Goal: Task Accomplishment & Management: Complete application form

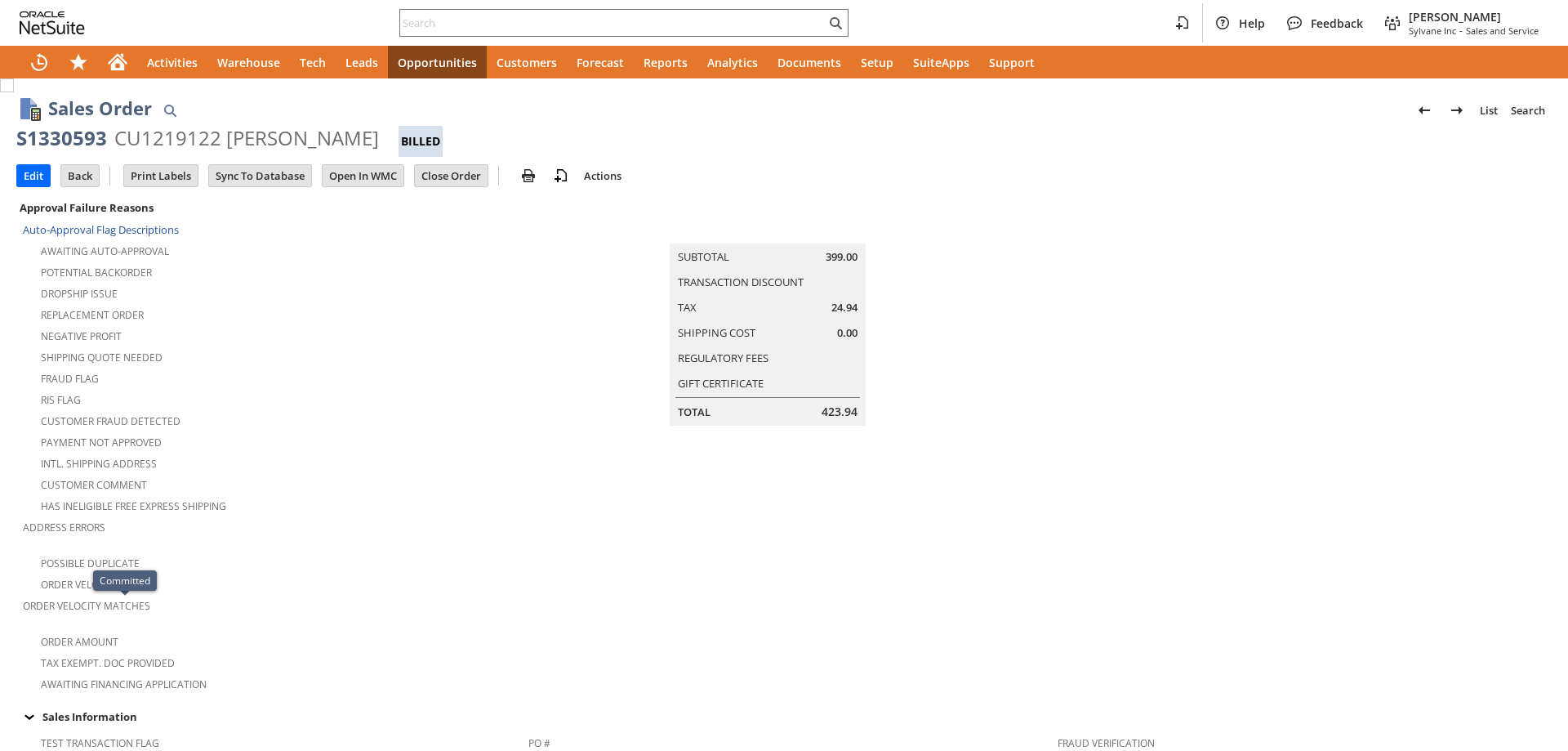
scroll to position [927, 0]
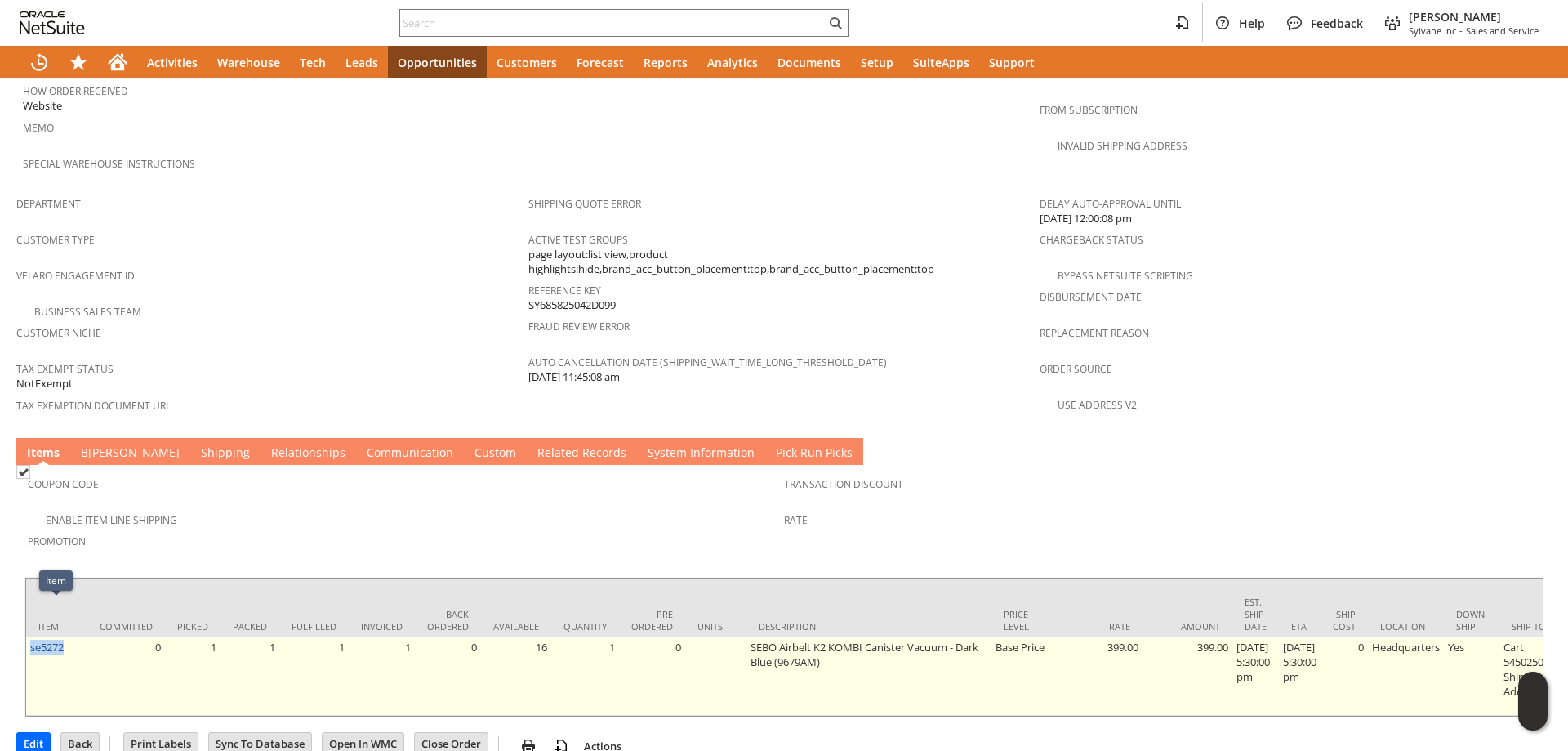
drag, startPoint x: 72, startPoint y: 614, endPoint x: 28, endPoint y: 614, distance: 44.0
click at [28, 638] on td "se5272" at bounding box center [57, 676] width 61 height 78
copy link "se5272"
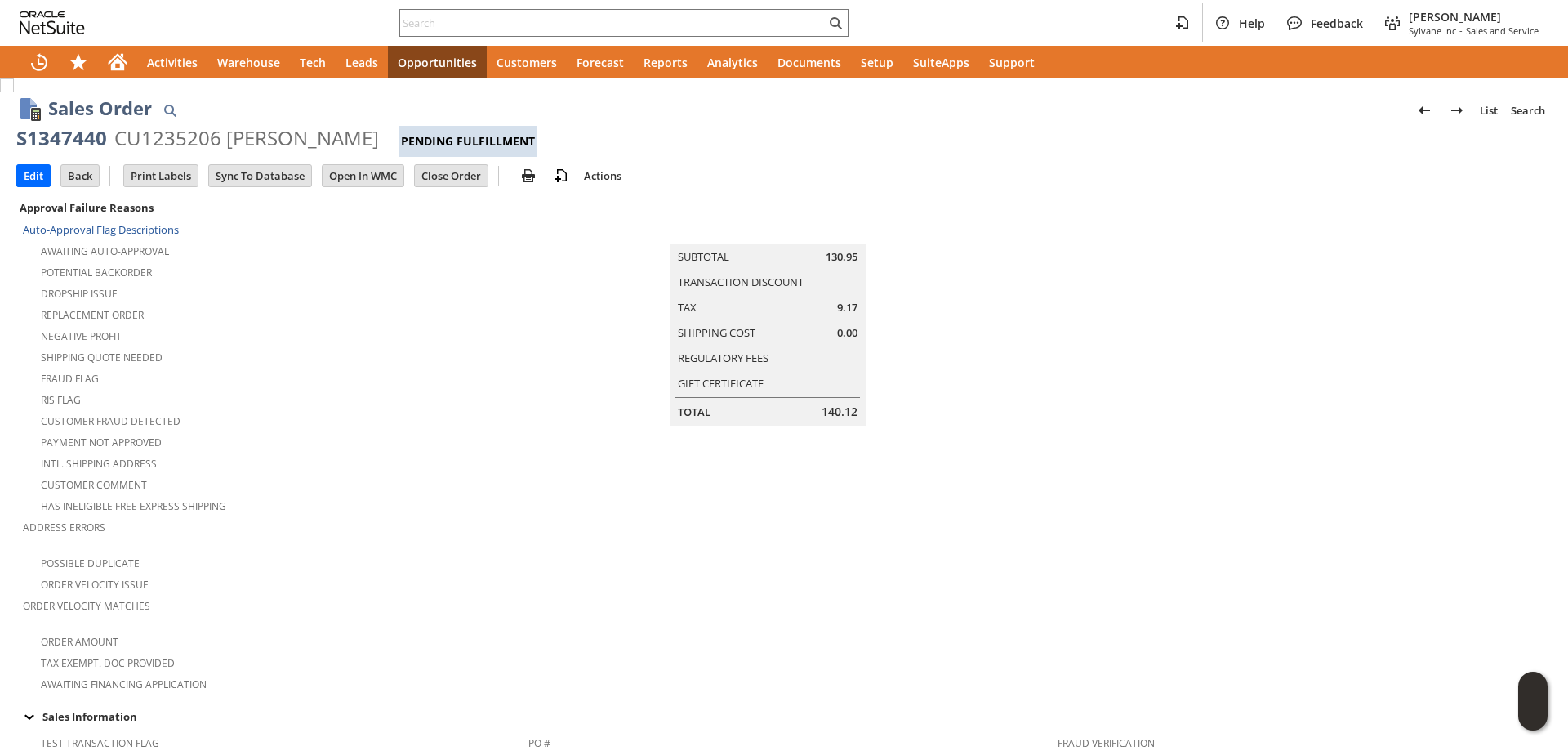
click at [254, 128] on div "CU1235206 Art Greenberg" at bounding box center [247, 138] width 265 height 26
click at [117, 122] on div "Sales Order List Search" at bounding box center [800, 110] width 1503 height 31
click at [165, 141] on div "CU1235206 Art Greenberg" at bounding box center [247, 138] width 265 height 26
copy div "CU1235206"
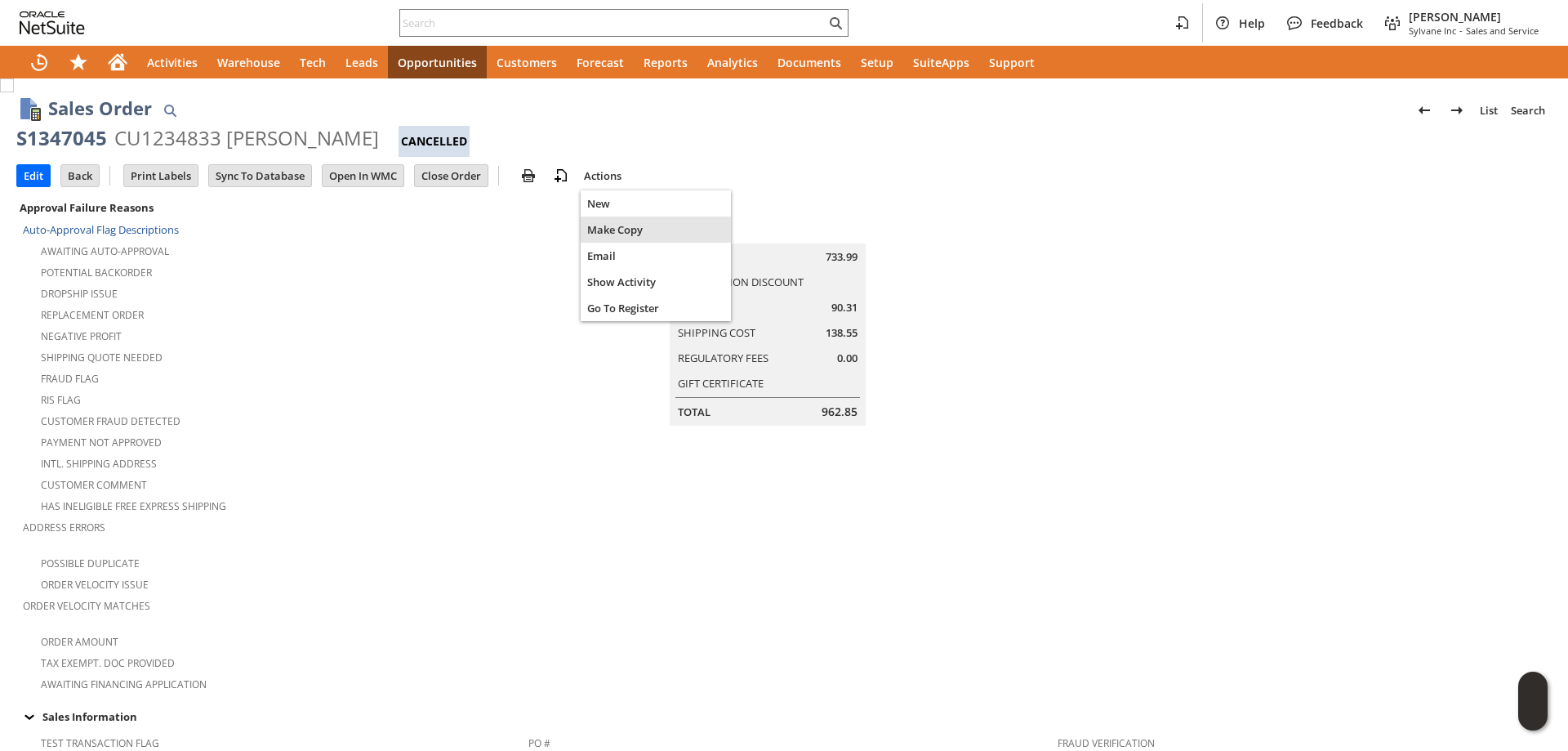
click at [610, 231] on span "Make Copy" at bounding box center [655, 230] width 137 height 14
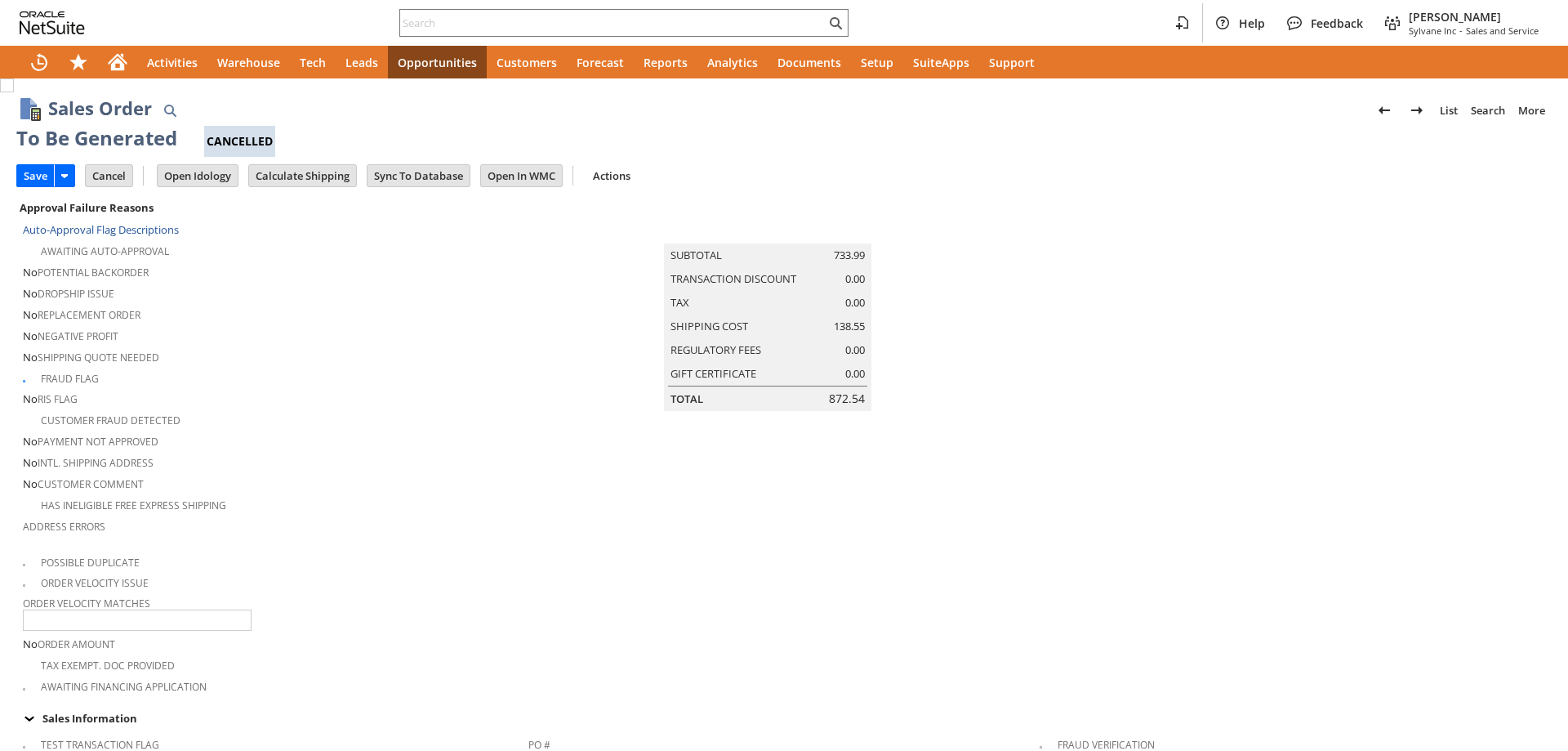
type input "Headquarters - Phone/Fax"
type input "Make Copy"
checkbox input "true"
checkbox input "false"
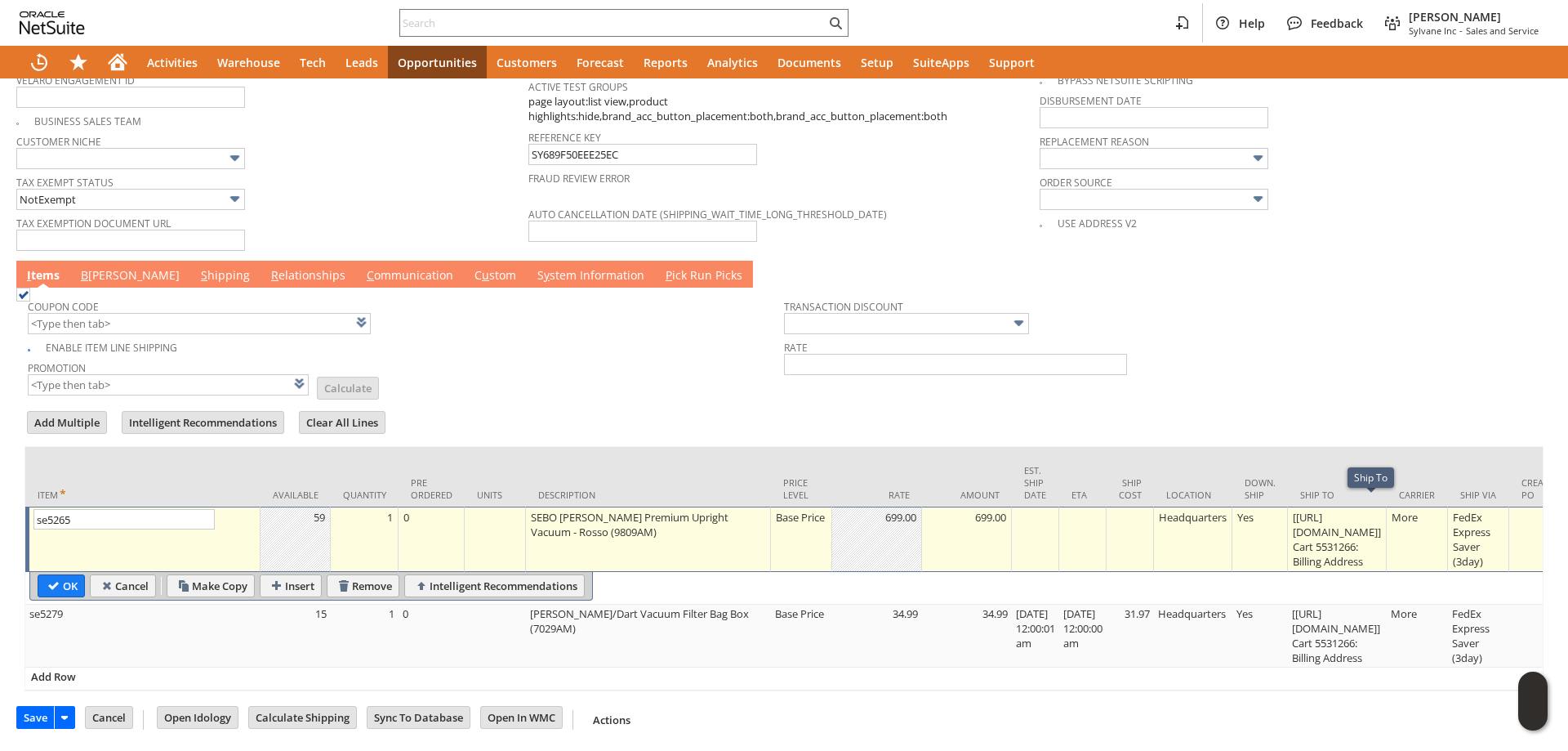
click at [1359, 529] on div "[[URL][DOMAIN_NAME]] Cart 5531266: Billing Address" at bounding box center [1337, 538] width 90 height 60
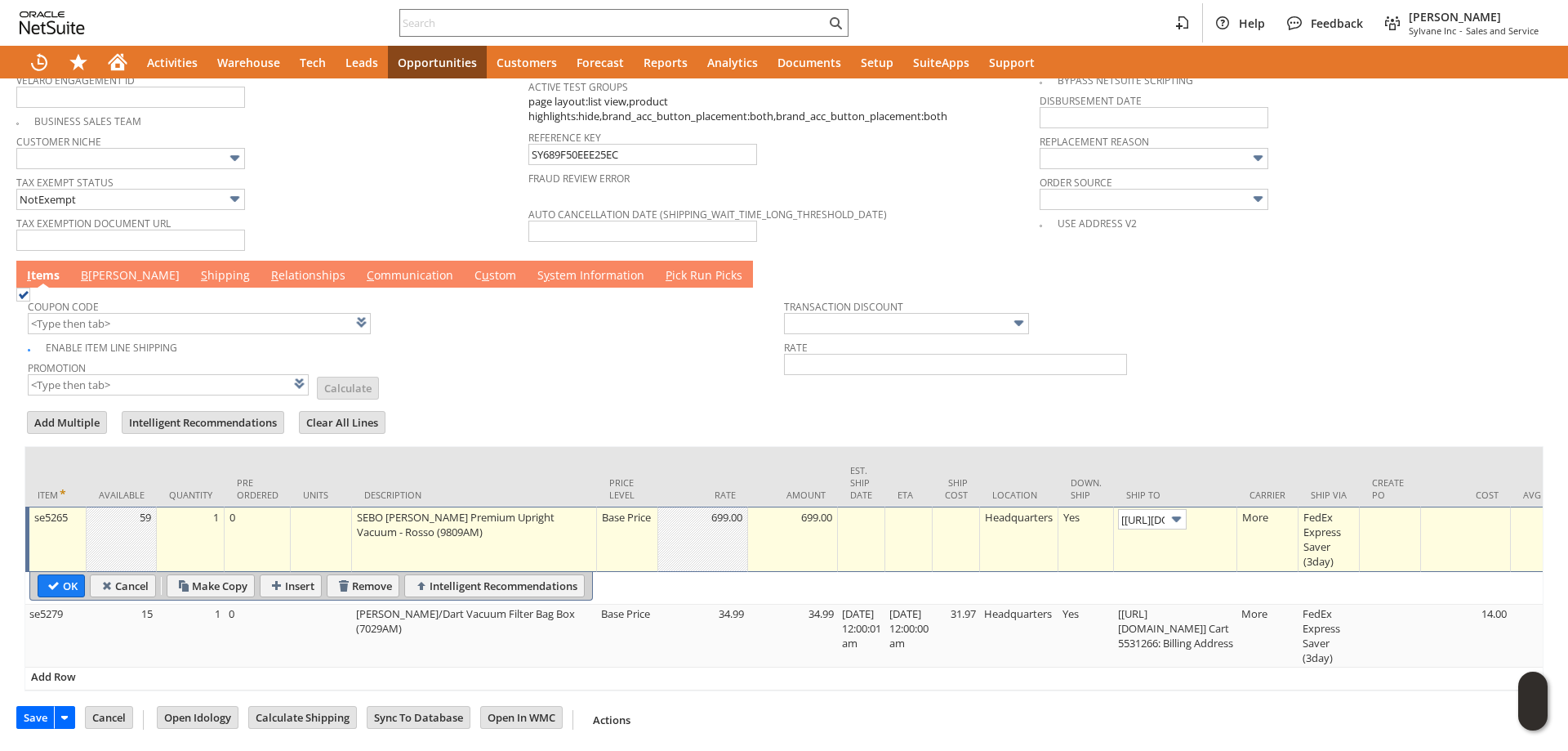
scroll to position [0, 169]
click at [1185, 510] on img at bounding box center [1176, 519] width 19 height 19
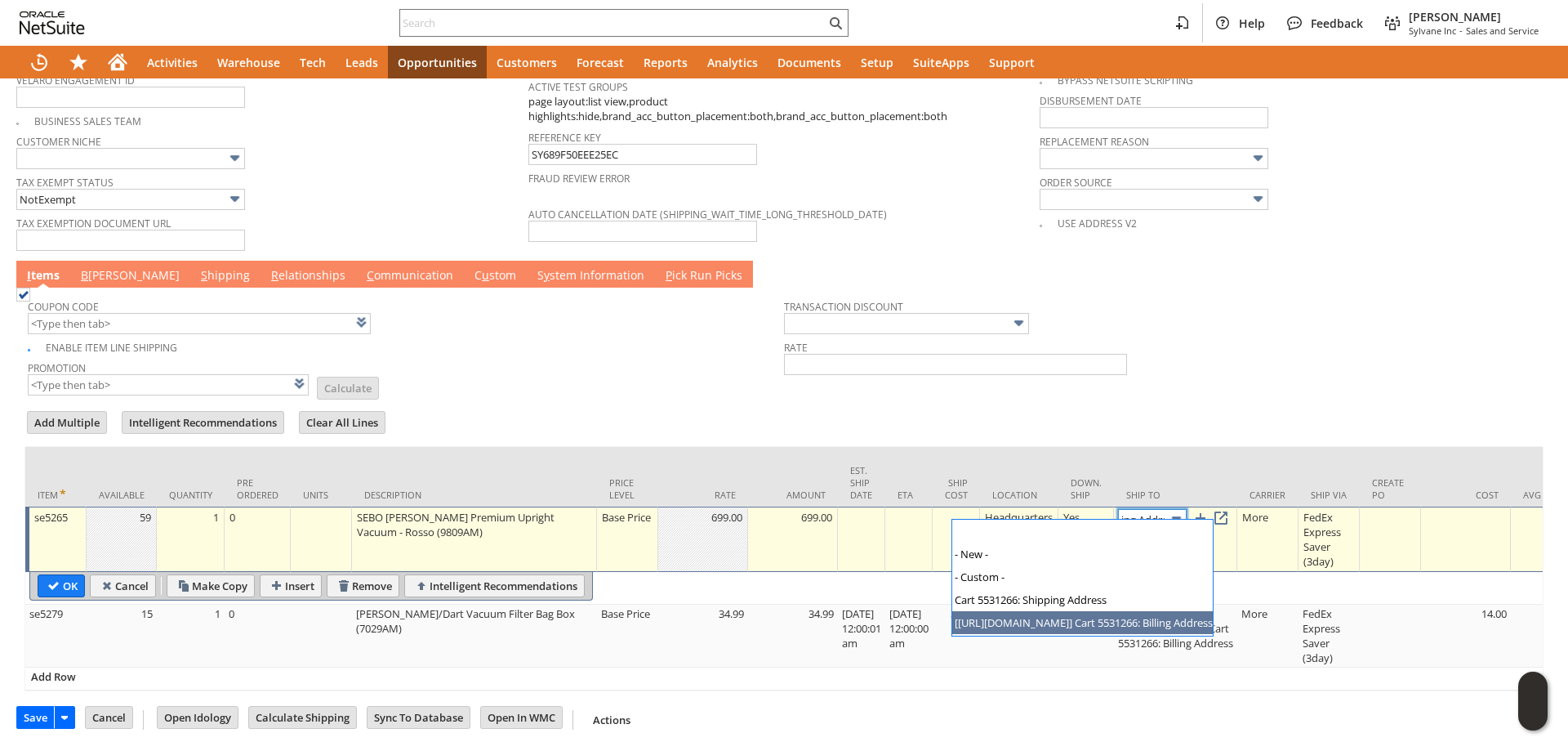
scroll to position [0, 0]
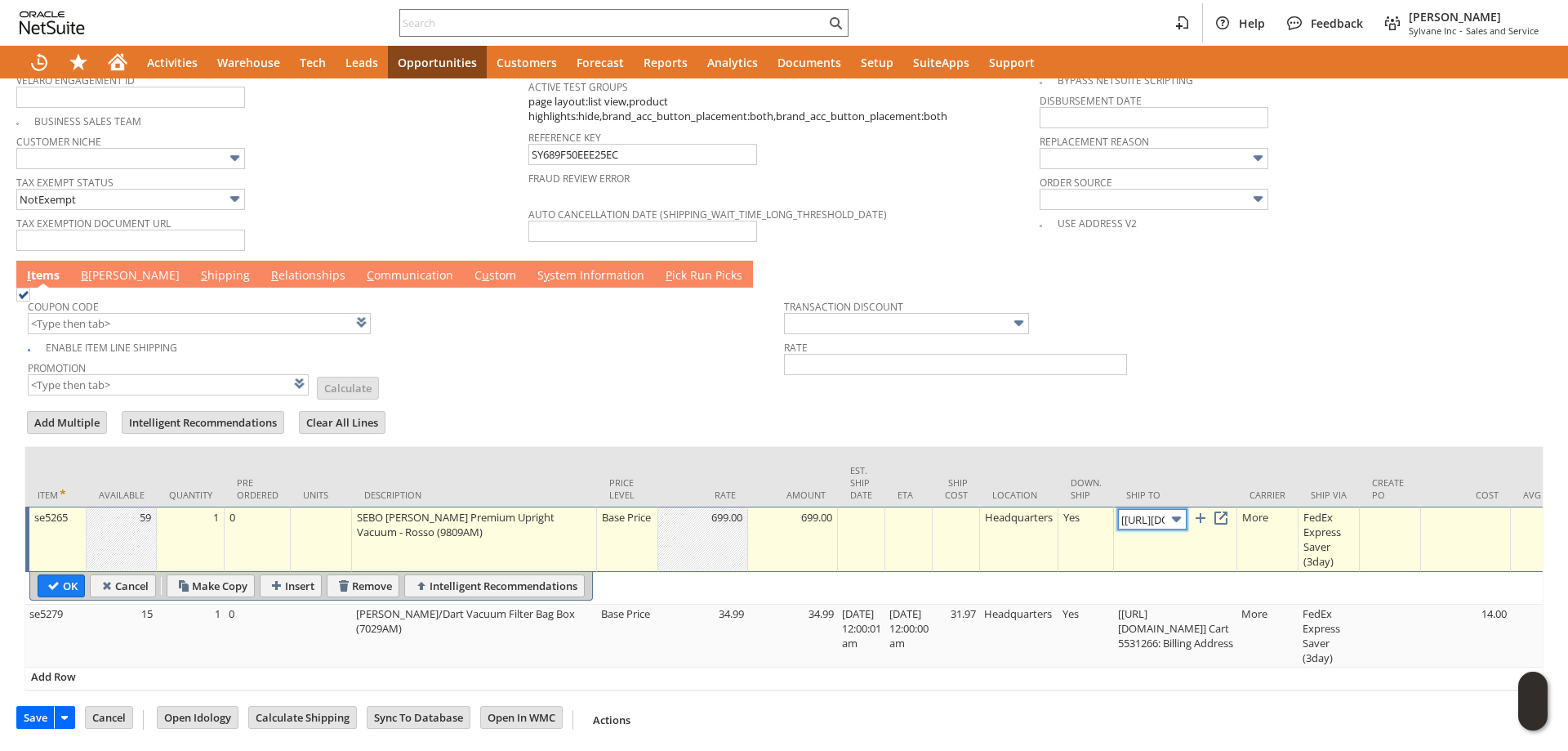
click at [1185, 510] on img at bounding box center [1176, 519] width 19 height 19
click at [1230, 509] on link at bounding box center [1221, 518] width 18 height 18
click at [99, 268] on link "B [PERSON_NAME]" at bounding box center [130, 276] width 107 height 18
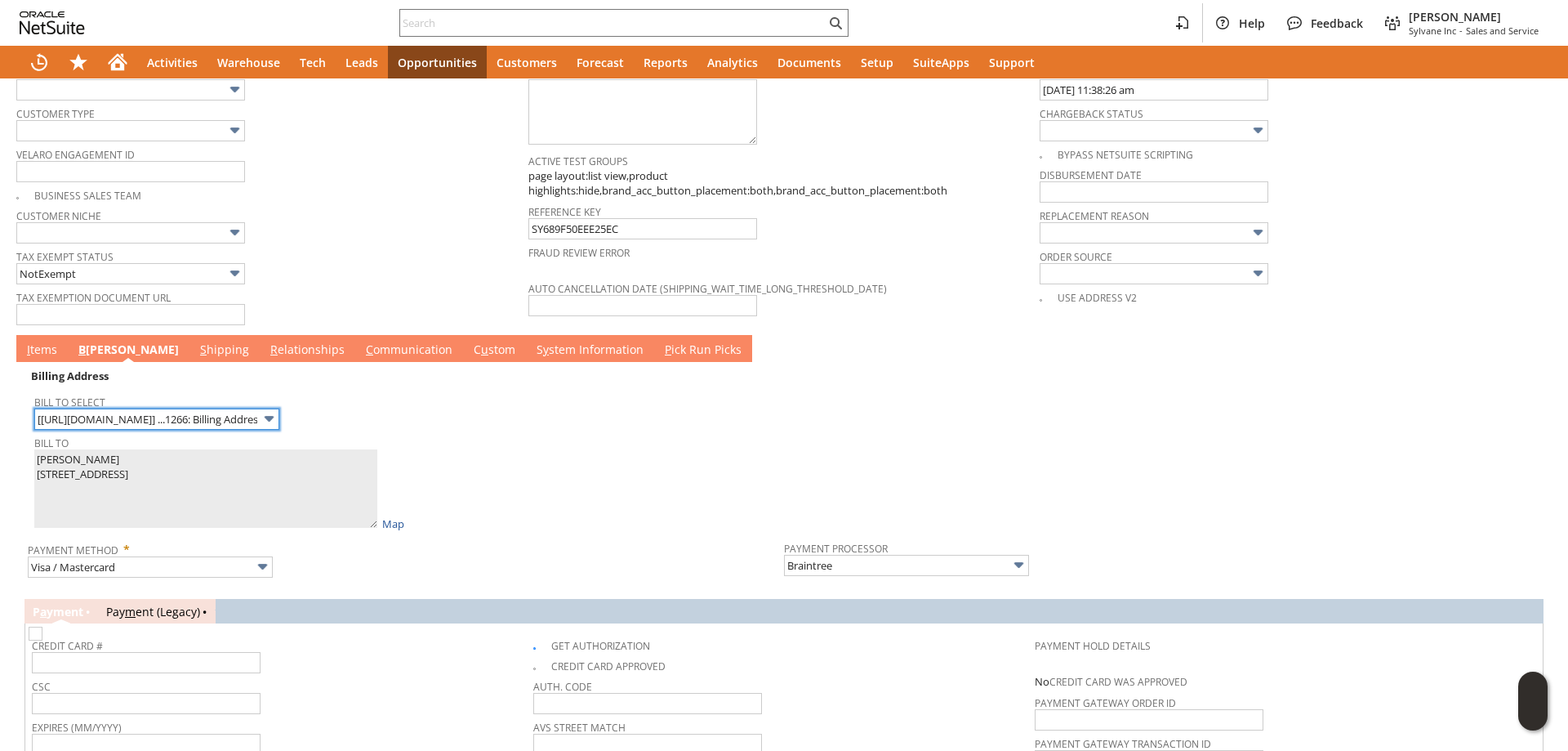
scroll to position [1262, 0]
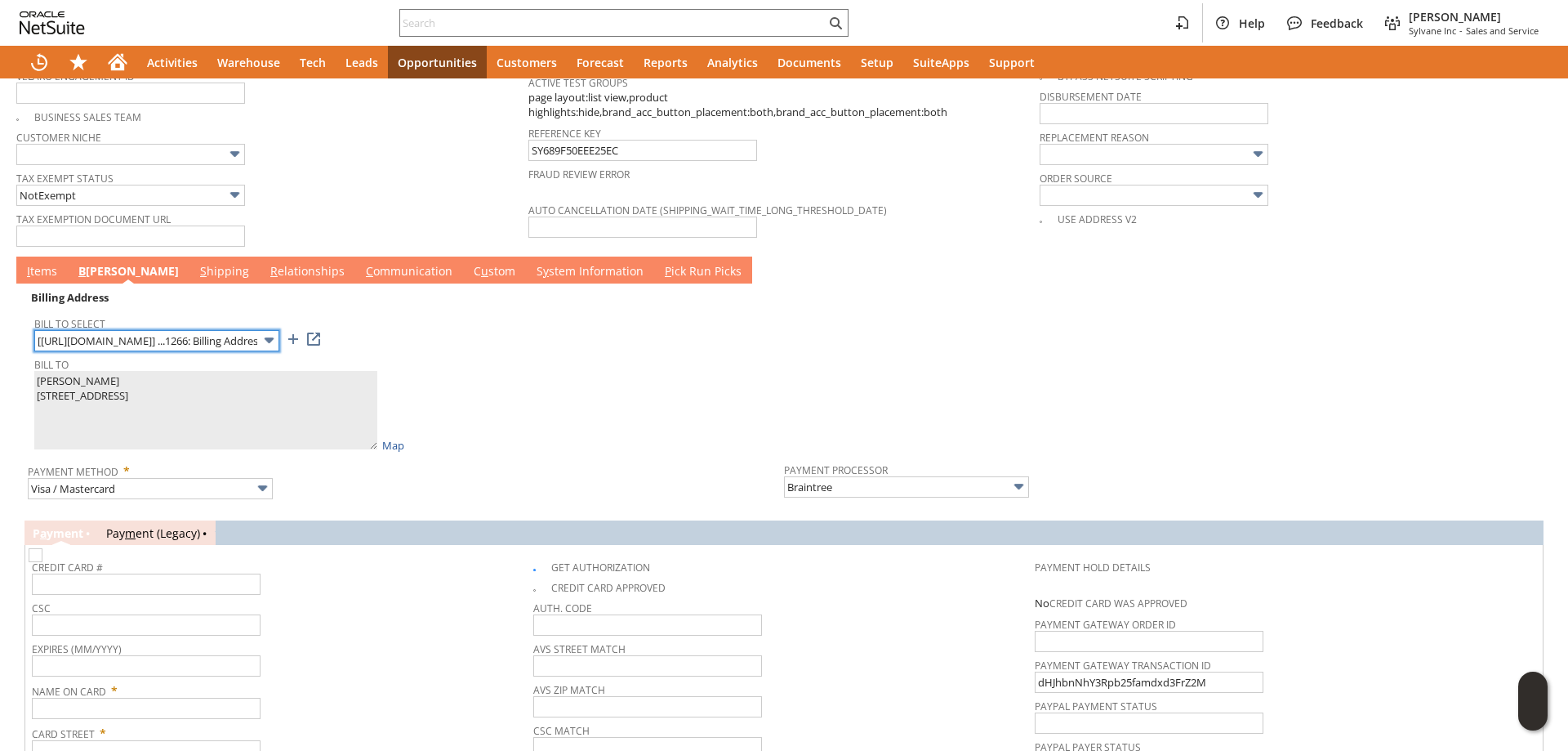
click at [169, 332] on input "[[URL][DOMAIN_NAME]] ...1266: Billing Address" at bounding box center [157, 340] width 245 height 22
type input "PO Box 922"
type textarea "[PERSON_NAME] [STREET_ADDRESS][DATE]"
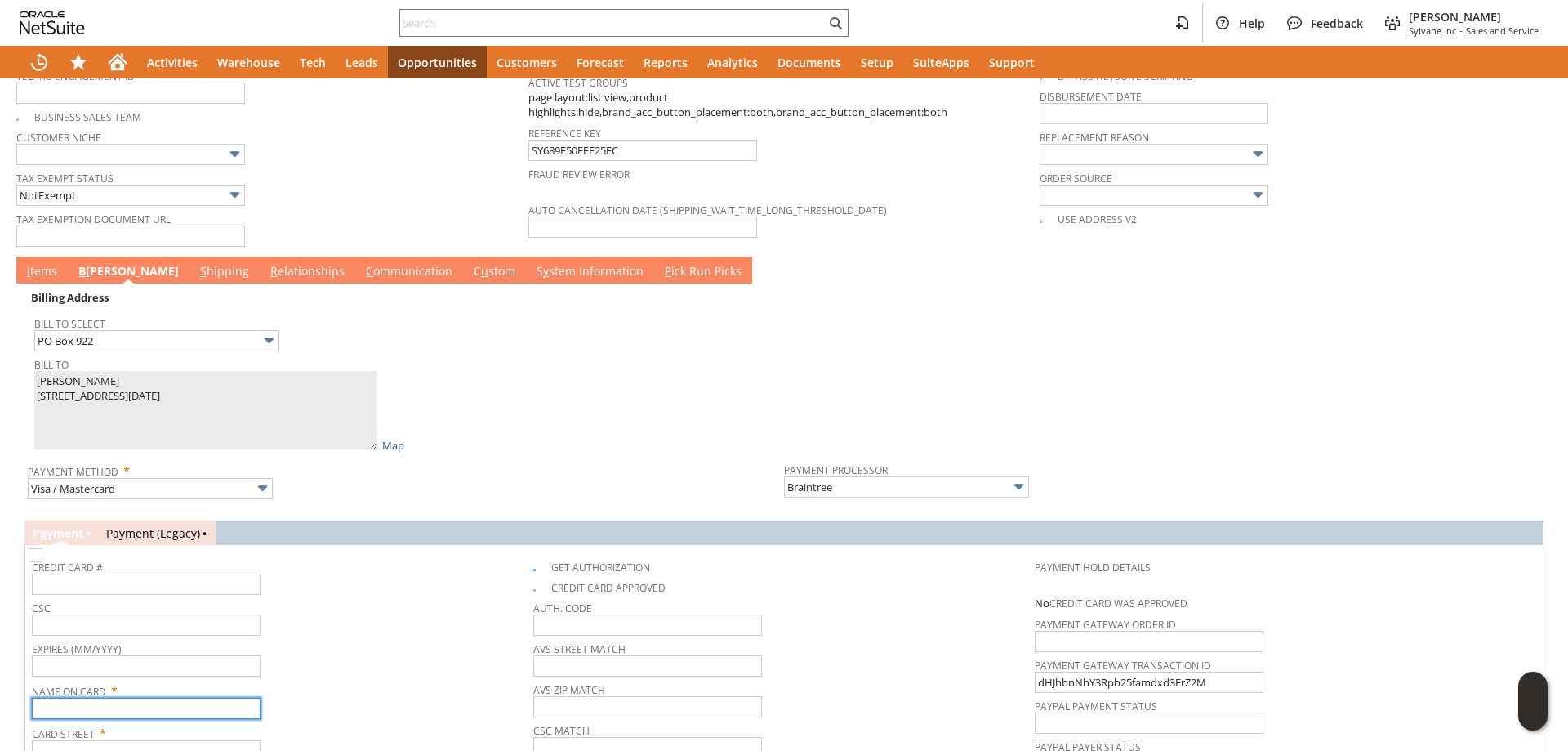
paste input "[PERSON_NAME]"
type input "[PERSON_NAME]"
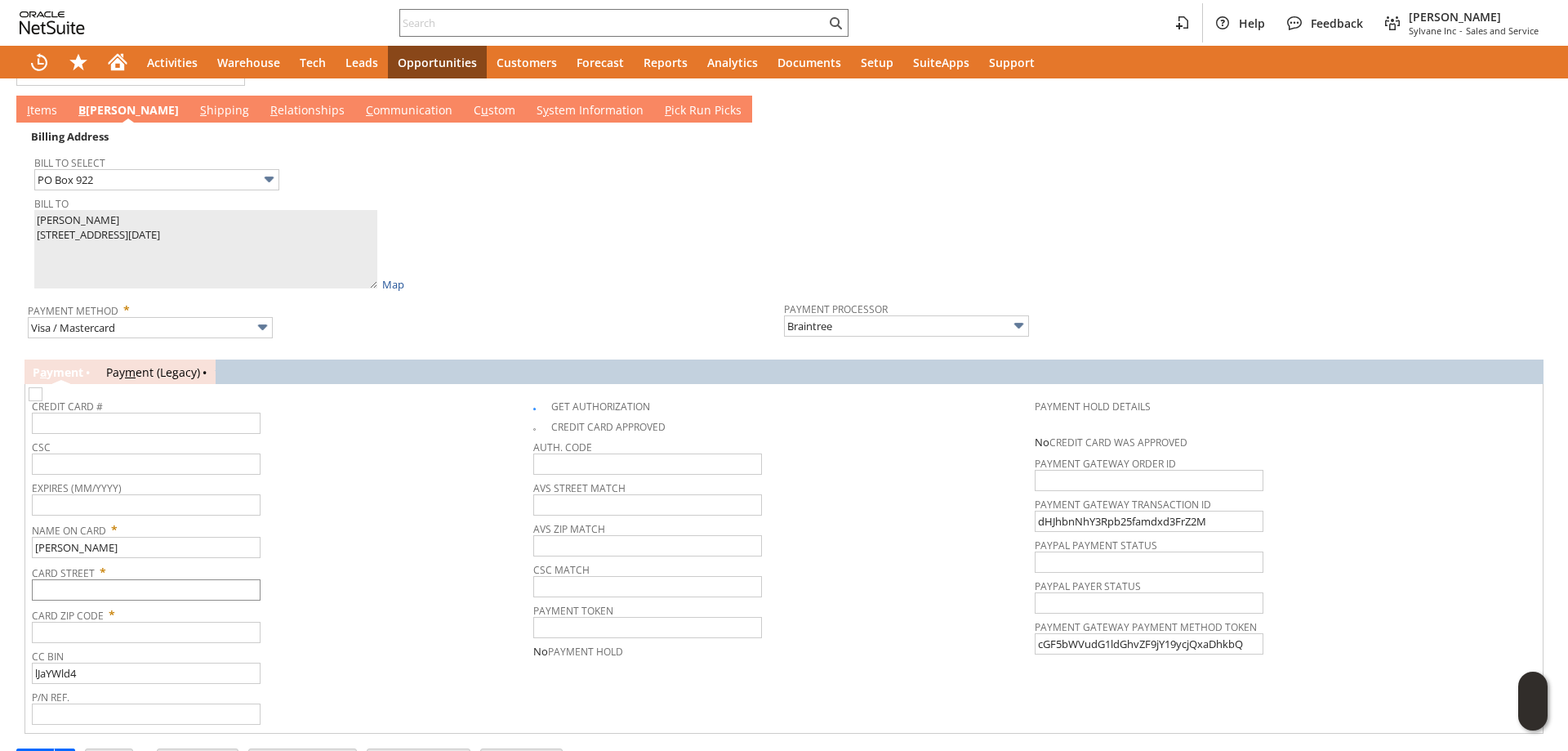
scroll to position [1426, 0]
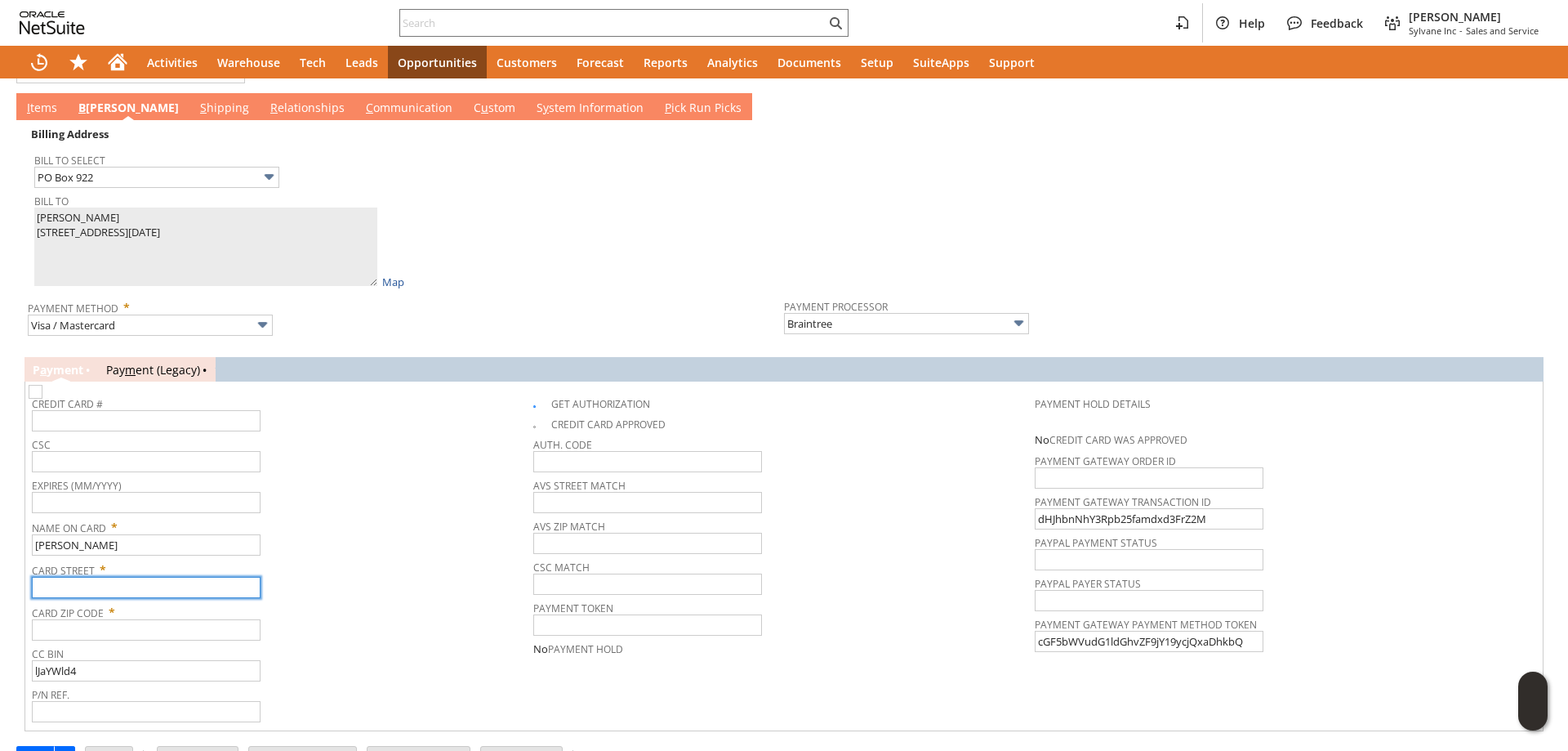
paste input "PO Box 922"
type input "PO Box 922"
click at [168, 633] on input "text" at bounding box center [146, 630] width 229 height 22
type input "98250"
click at [149, 664] on input "lJaYWld4" at bounding box center [146, 671] width 229 height 22
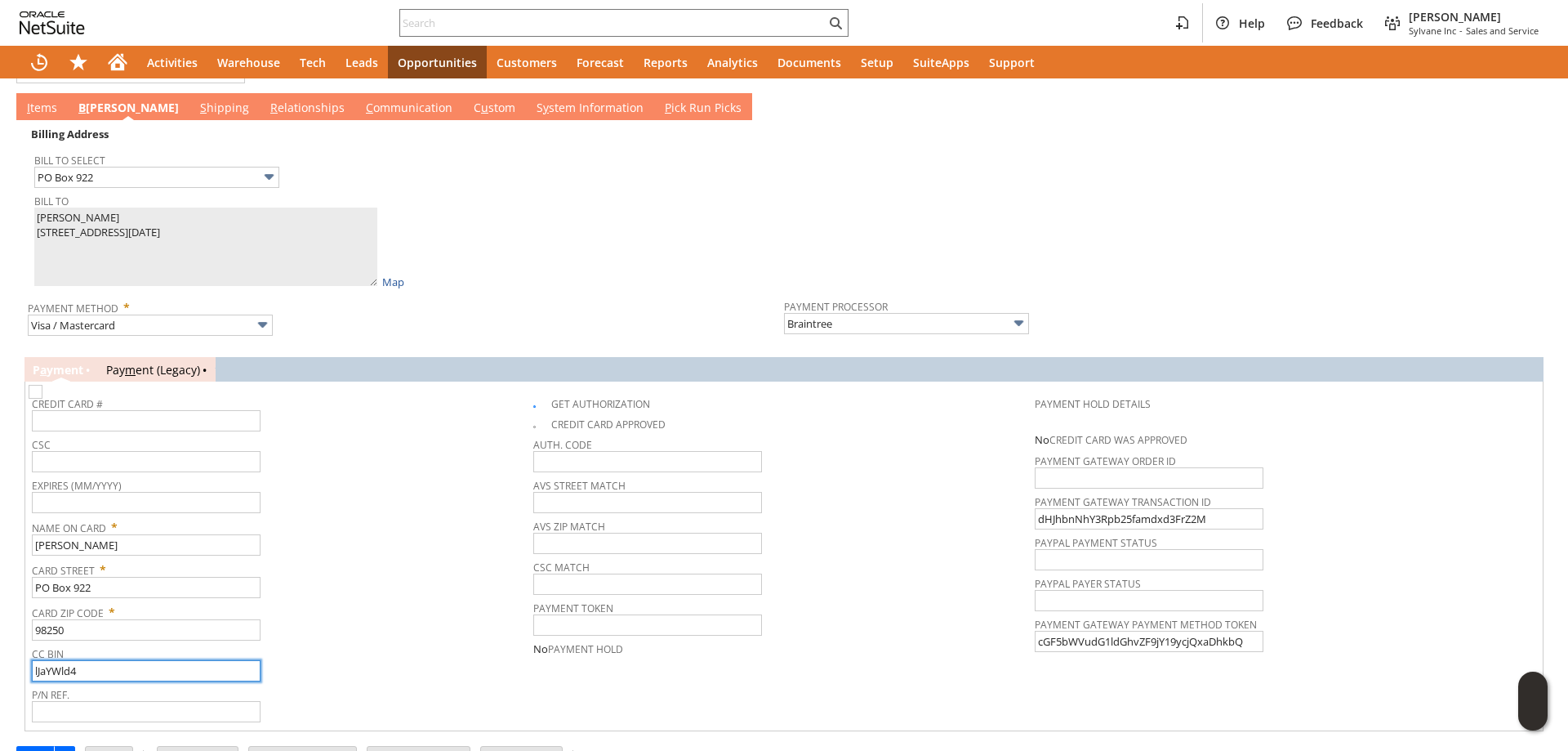
click at [148, 664] on input "lJaYWld4" at bounding box center [146, 671] width 229 height 22
click at [437, 593] on td "Card Street * PO Box 922" at bounding box center [282, 578] width 501 height 42
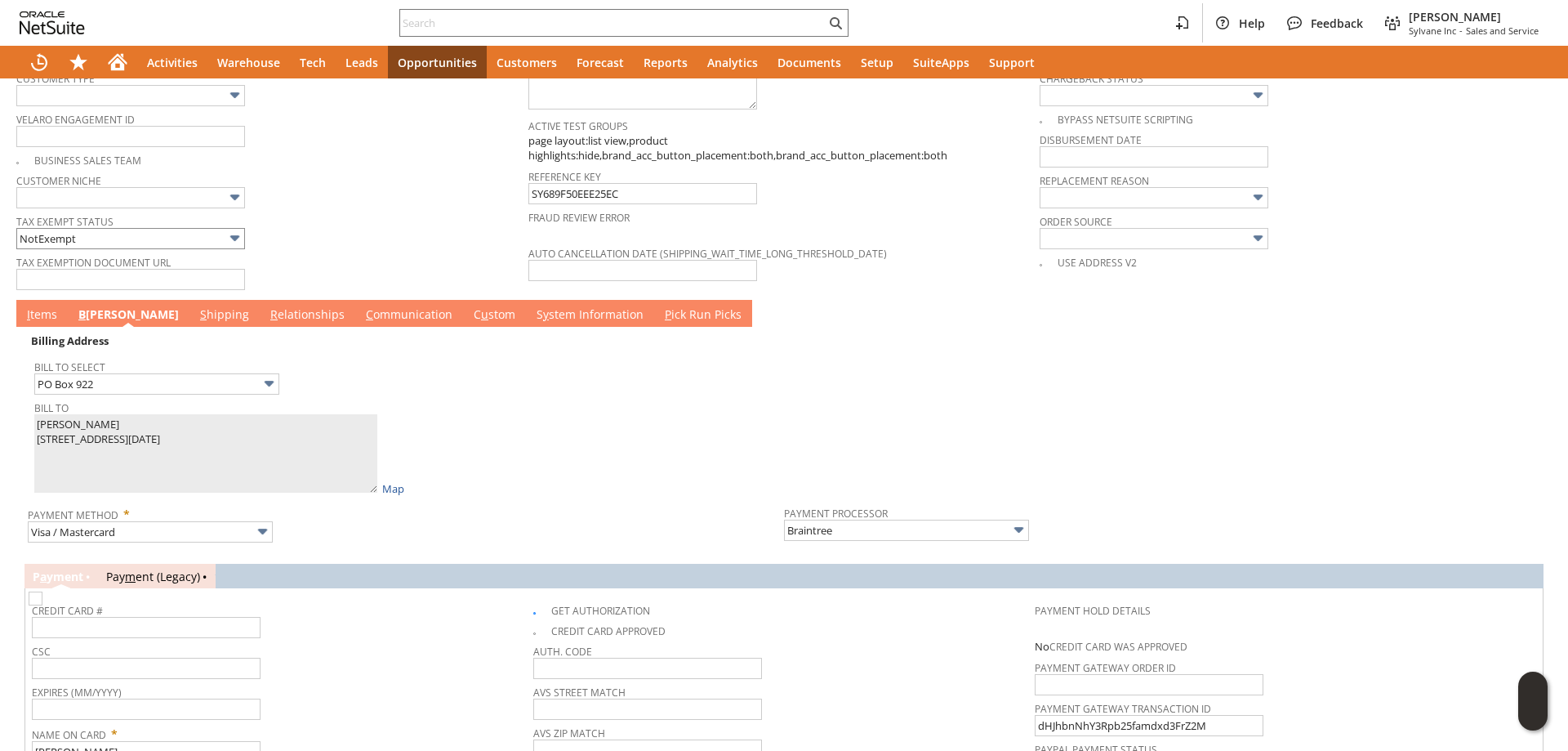
scroll to position [1099, 0]
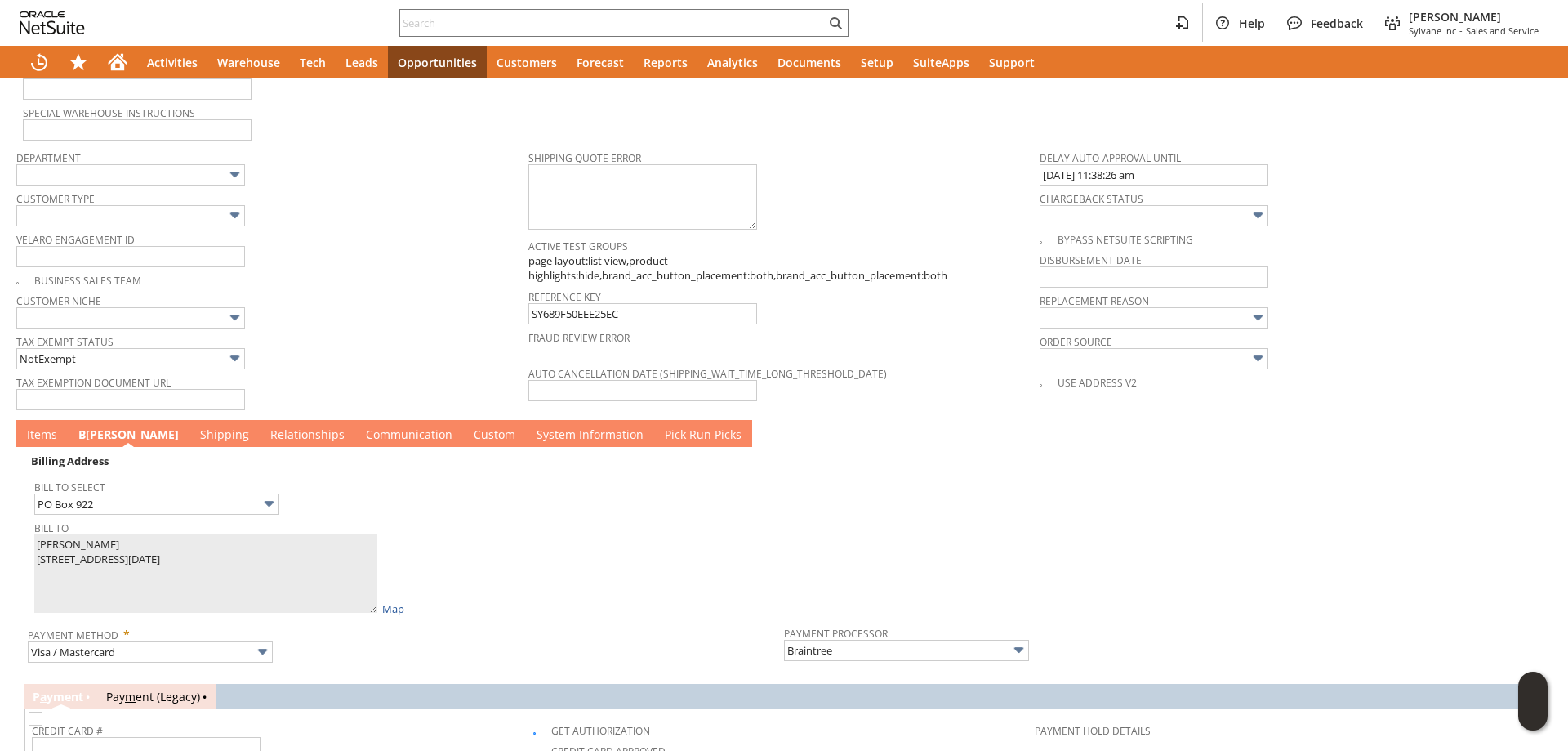
click at [49, 431] on link "I tems" at bounding box center [41, 435] width 39 height 18
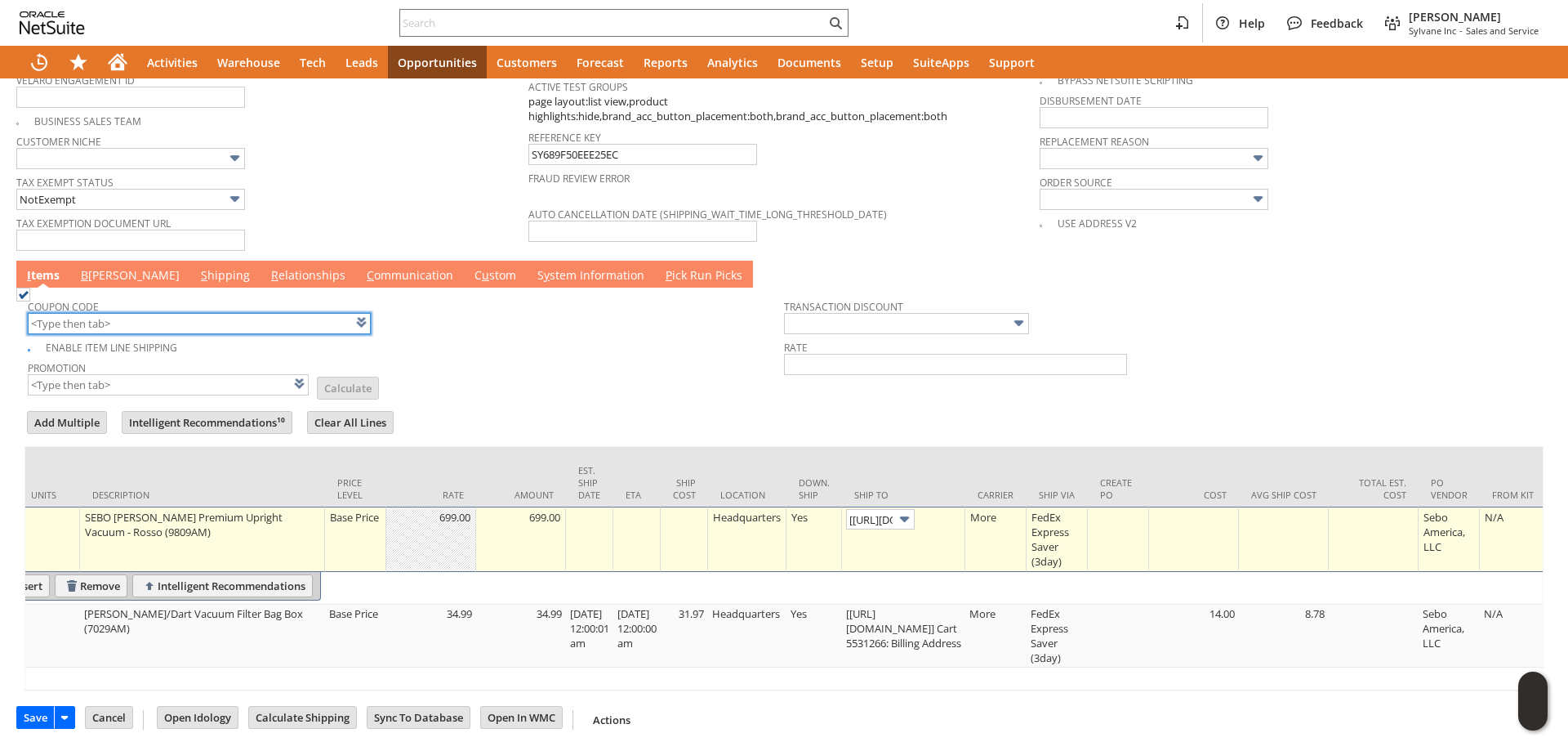
scroll to position [0, 277]
click at [952, 509] on link at bounding box center [943, 518] width 18 height 18
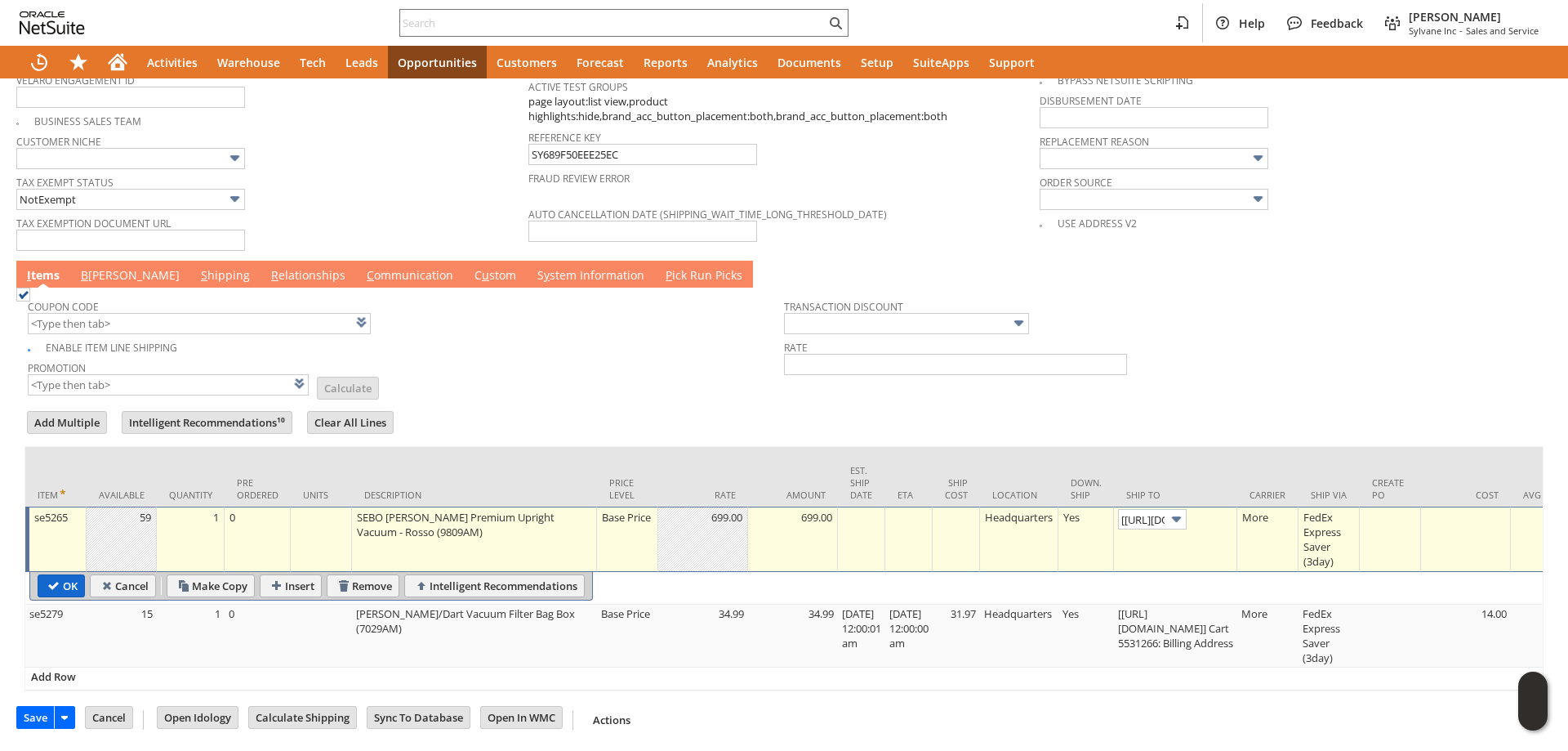
click at [48, 575] on input "OK" at bounding box center [61, 586] width 46 height 22
type input "Add"
type input "Copy Previous"
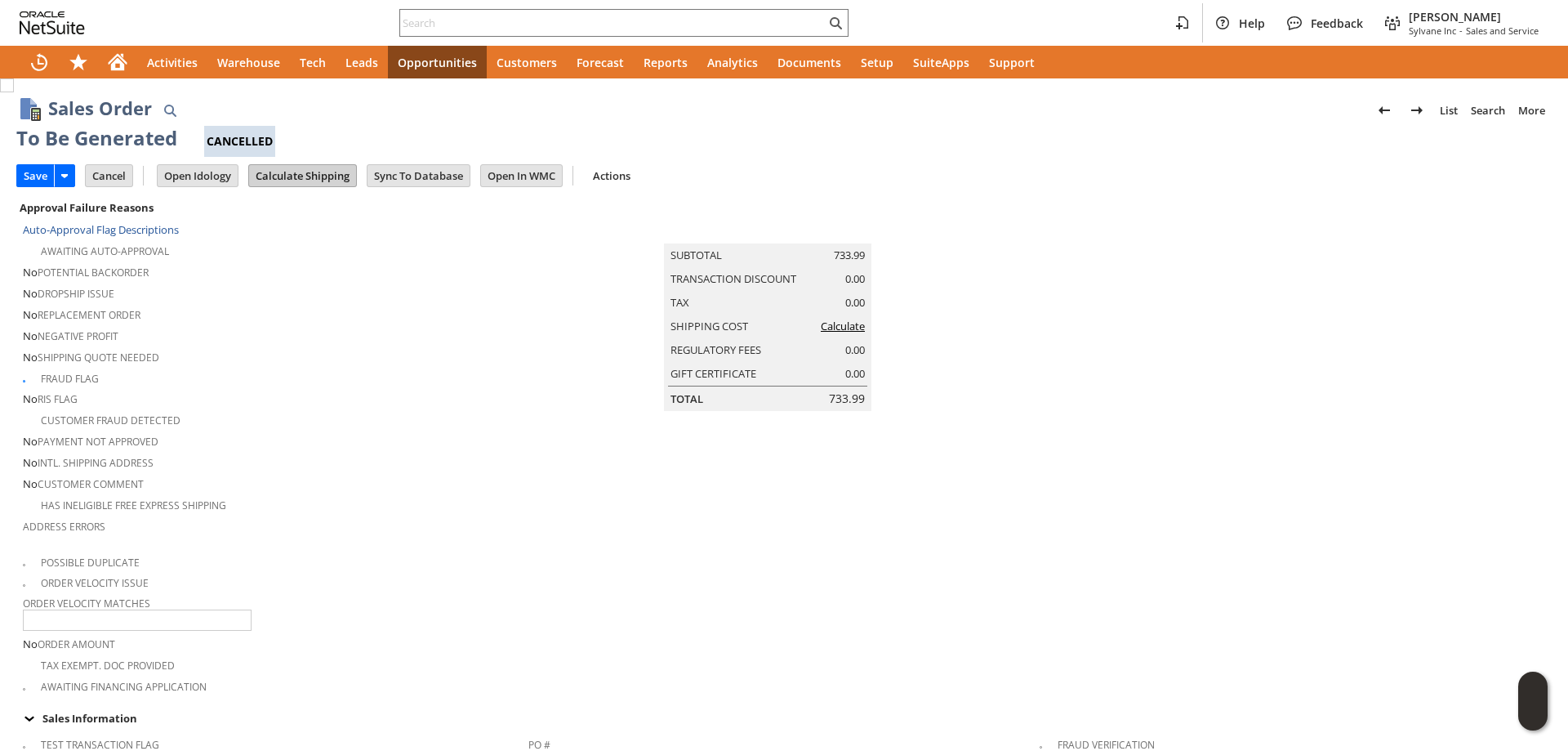
click at [320, 182] on input "Calculate Shipping" at bounding box center [302, 176] width 107 height 22
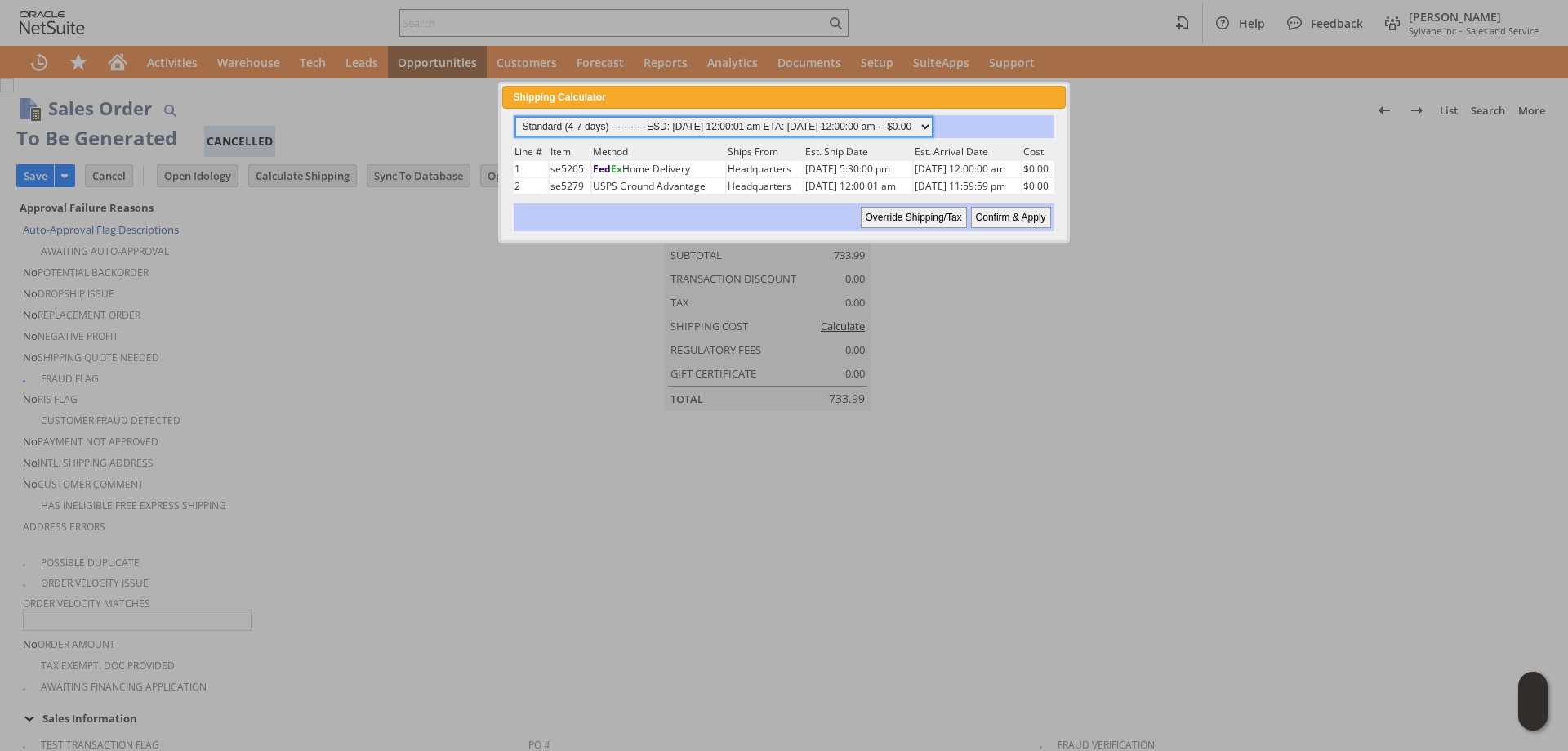
click at [927, 131] on select "Standard (4-7 days) ---------- ESD: [DATE] 12:00:01 am ETA: [DATE] 12:00:00 am …" at bounding box center [724, 127] width 418 height 20
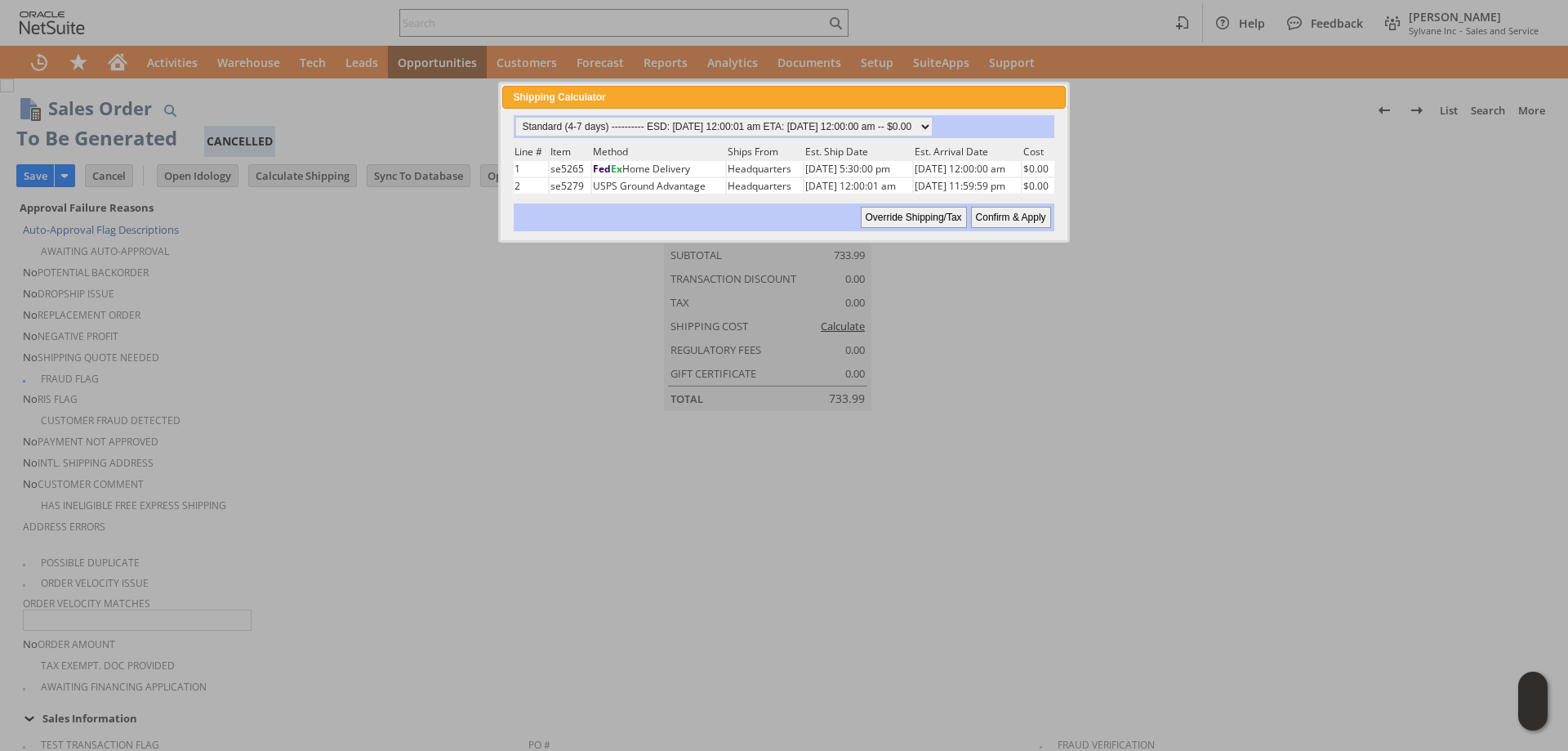
click at [993, 171] on td "[DATE] 12:00:00 am" at bounding box center [967, 168] width 107 height 15
click at [1050, 95] on span "close" at bounding box center [1054, 97] width 14 height 14
